Goal: Transaction & Acquisition: Purchase product/service

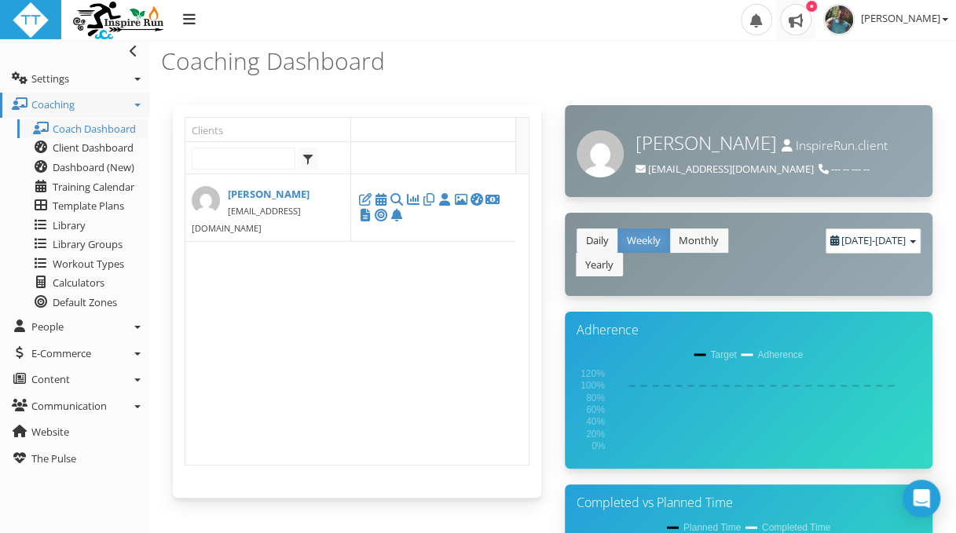
click at [815, 6] on div at bounding box center [811, 6] width 11 height 11
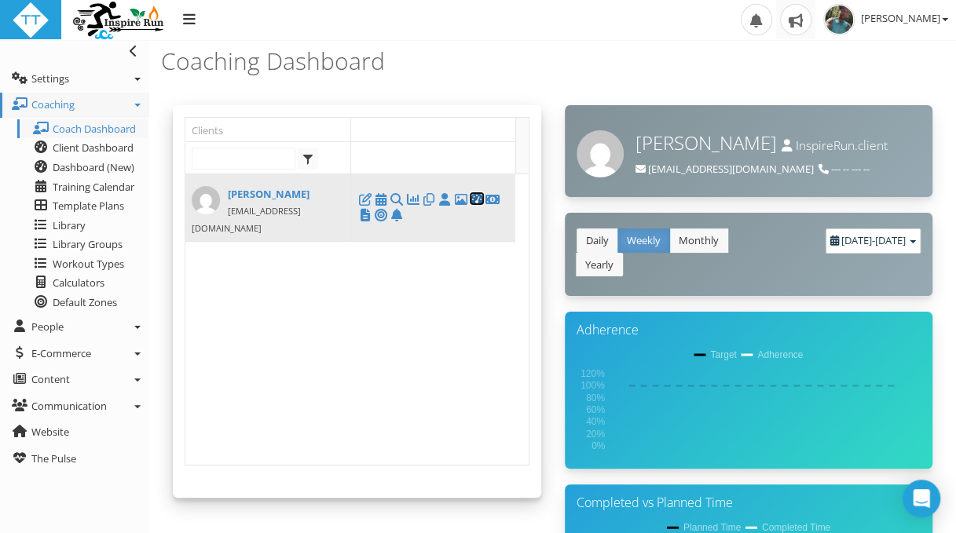
click at [473, 200] on icon at bounding box center [477, 200] width 16 height 1
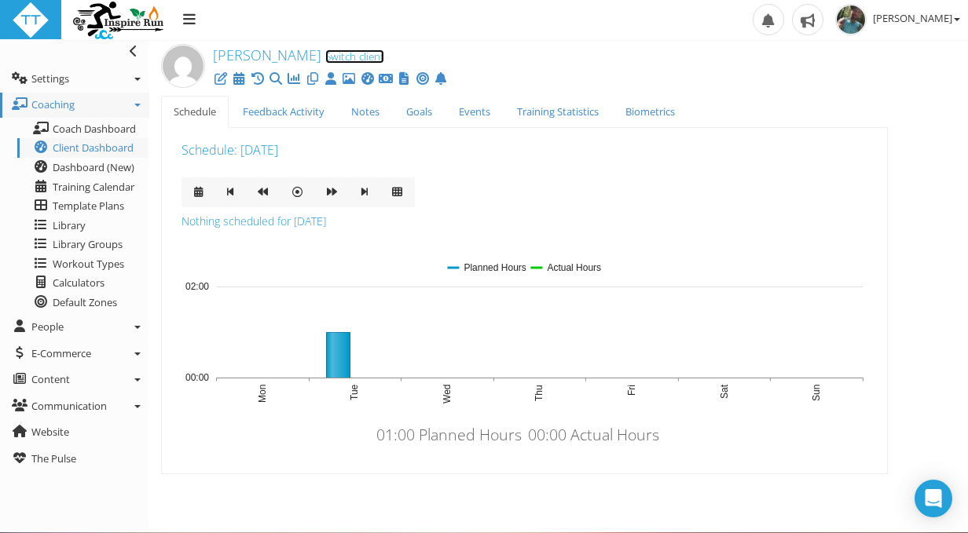
click at [361, 57] on link "Switch client" at bounding box center [354, 56] width 59 height 14
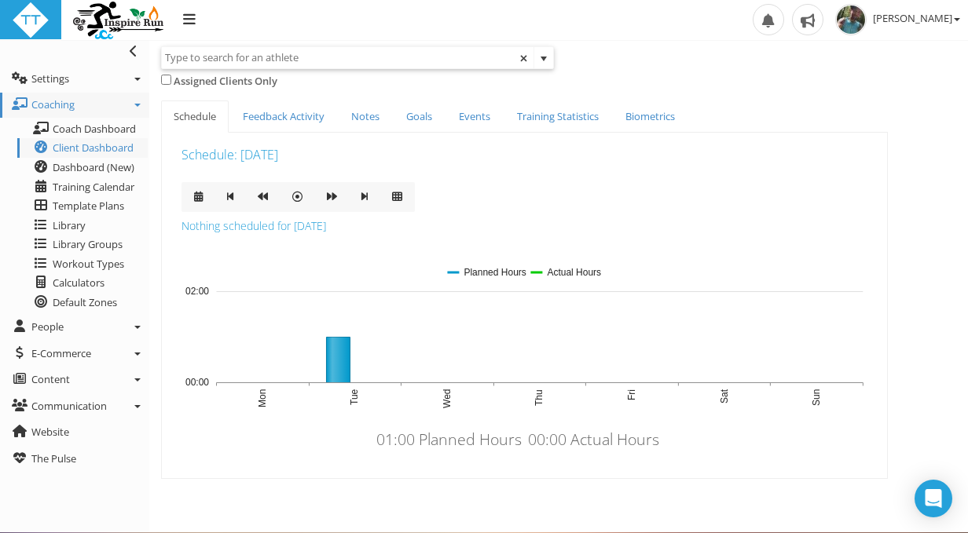
click at [547, 57] on span "select" at bounding box center [543, 59] width 13 height 13
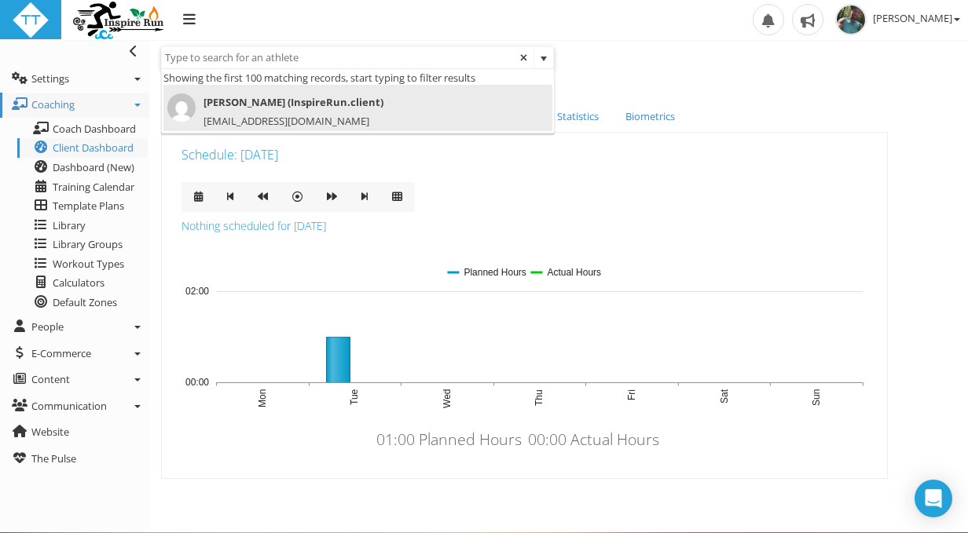
click at [268, 101] on span "Jesse Rodriguez (InspireRun.client)" at bounding box center [347, 102] width 361 height 18
type input "Jesse Rodriguez (InspireRun.client)"
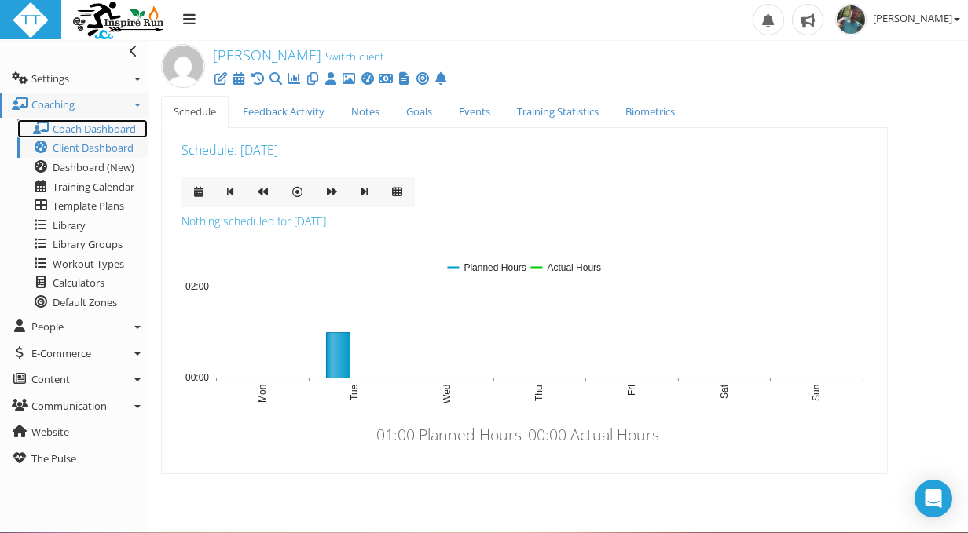
click at [71, 131] on span "Coach Dashboard" at bounding box center [94, 129] width 83 height 14
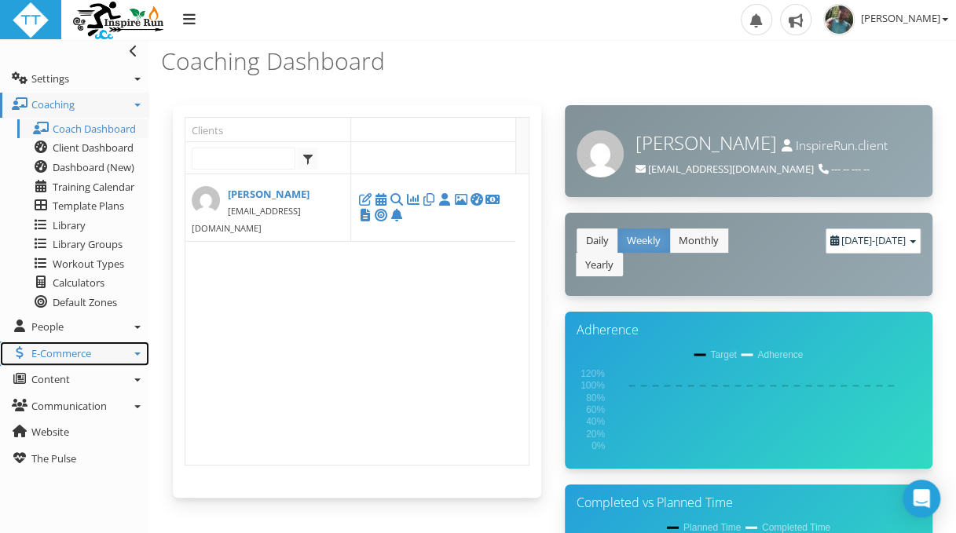
click at [141, 356] on link "E-Commerce" at bounding box center [74, 354] width 149 height 25
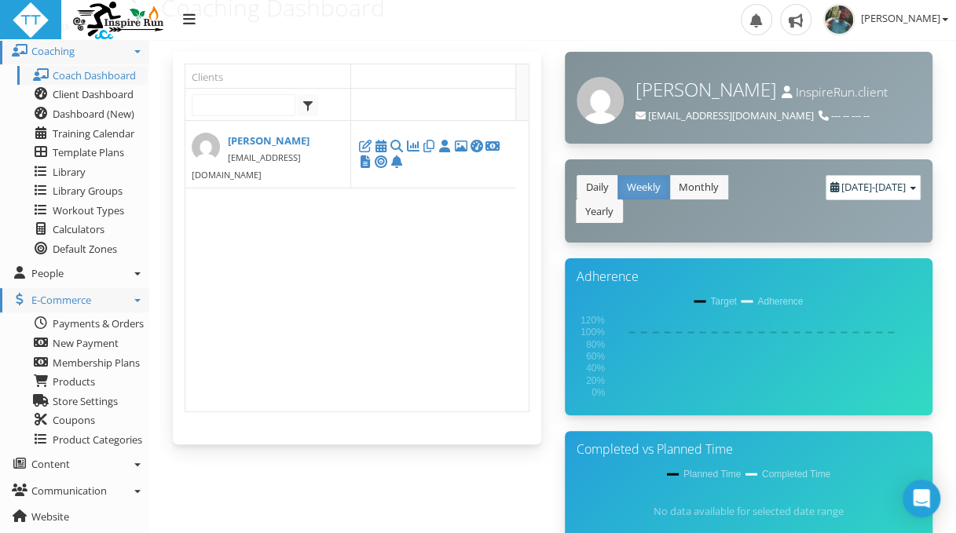
scroll to position [79, 0]
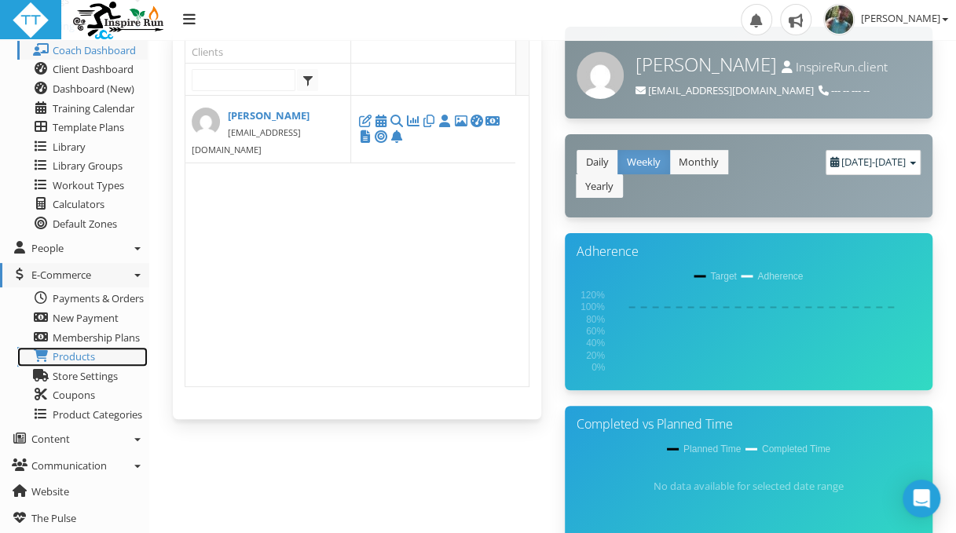
click at [113, 360] on link "Products" at bounding box center [82, 357] width 130 height 20
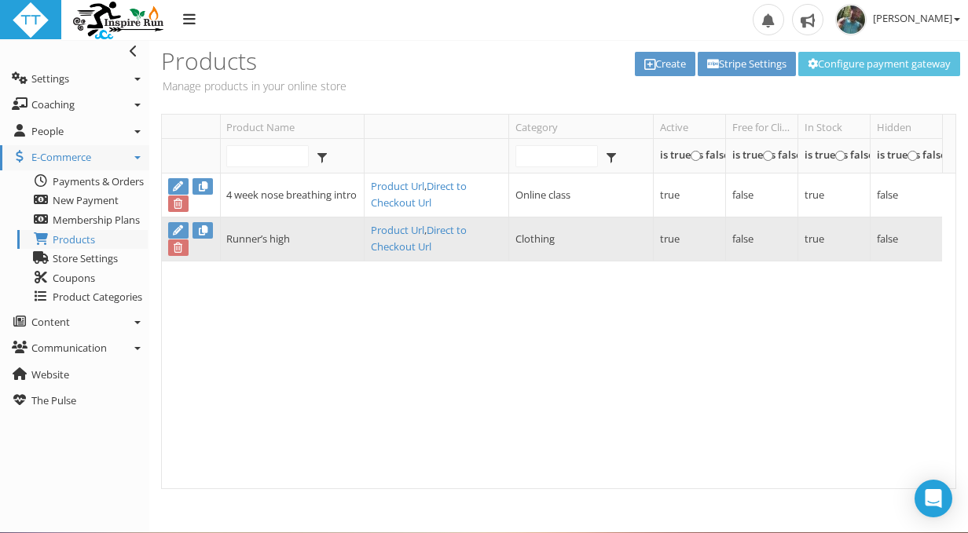
click at [321, 240] on td "Runner’s high" at bounding box center [292, 240] width 145 height 44
click at [402, 242] on link "Direct to Checkout Url" at bounding box center [419, 238] width 96 height 31
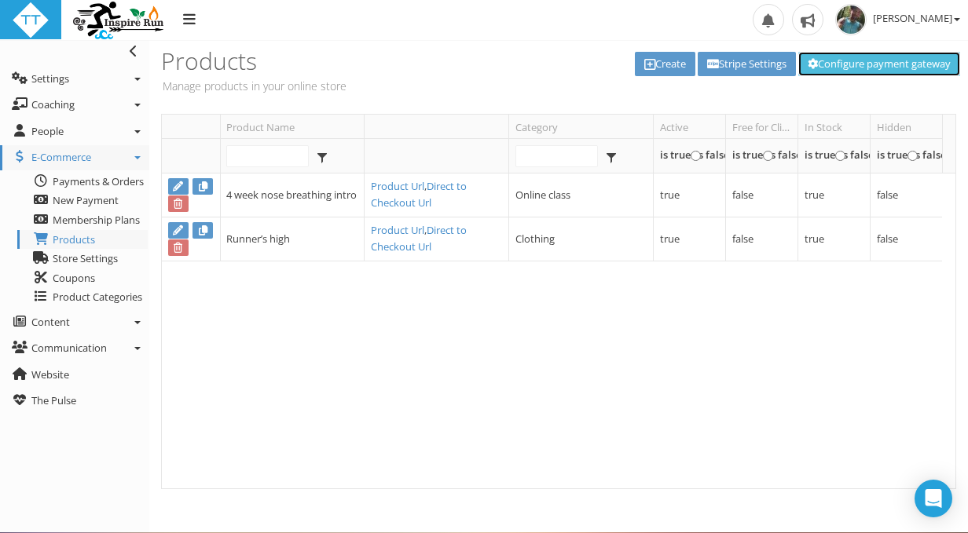
click at [837, 65] on link "Configure payment gateway" at bounding box center [879, 64] width 162 height 24
